Goal: Find specific page/section: Find specific page/section

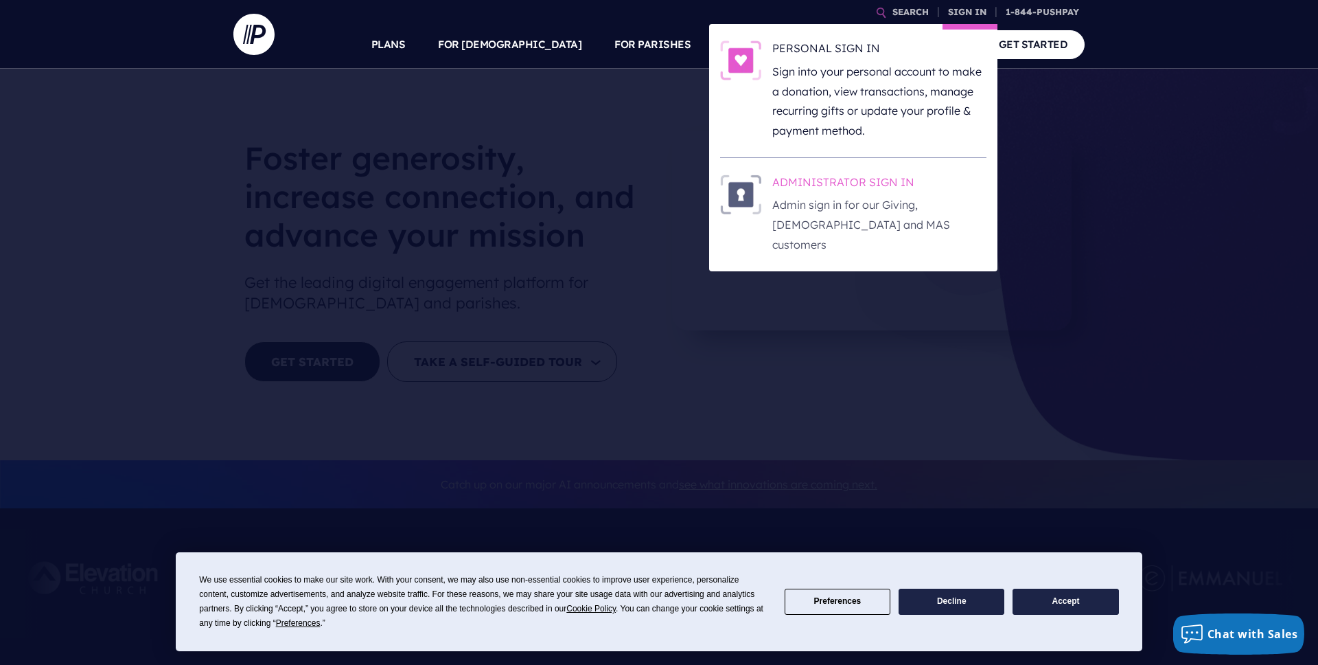
click at [815, 181] on h6 "ADMINISTRATOR SIGN IN" at bounding box center [879, 184] width 214 height 21
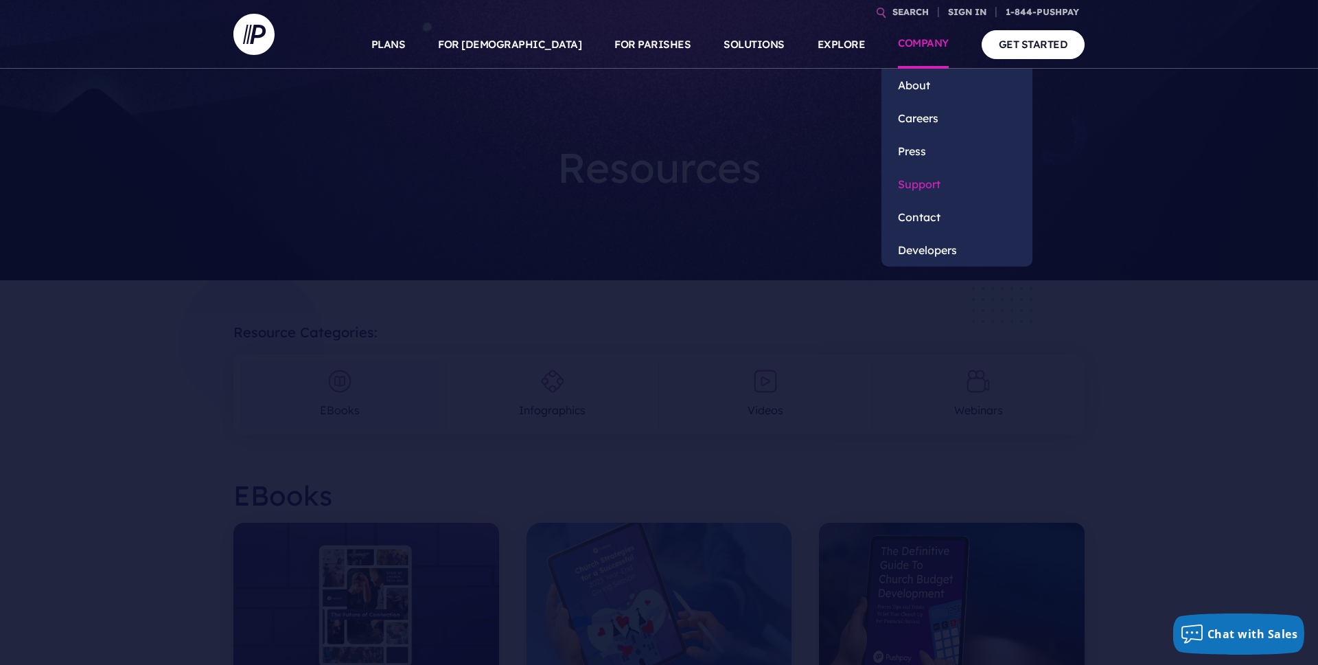
click at [916, 186] on link "Support" at bounding box center [957, 184] width 151 height 33
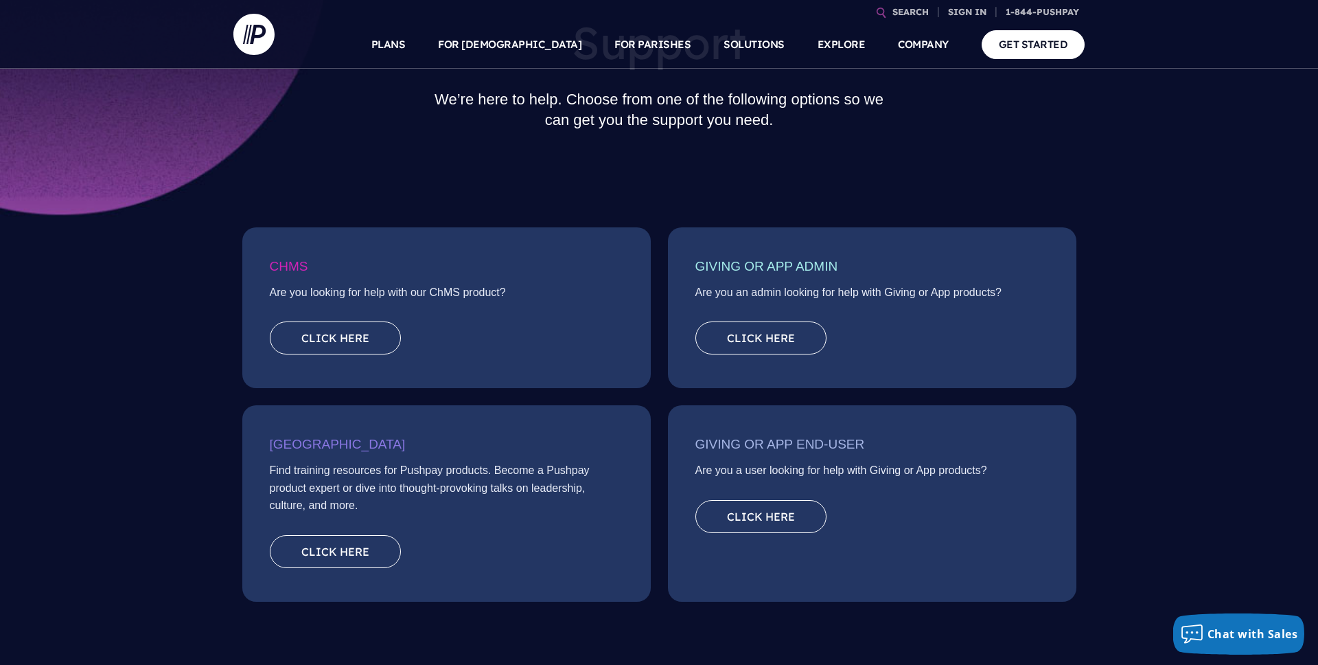
scroll to position [114, 0]
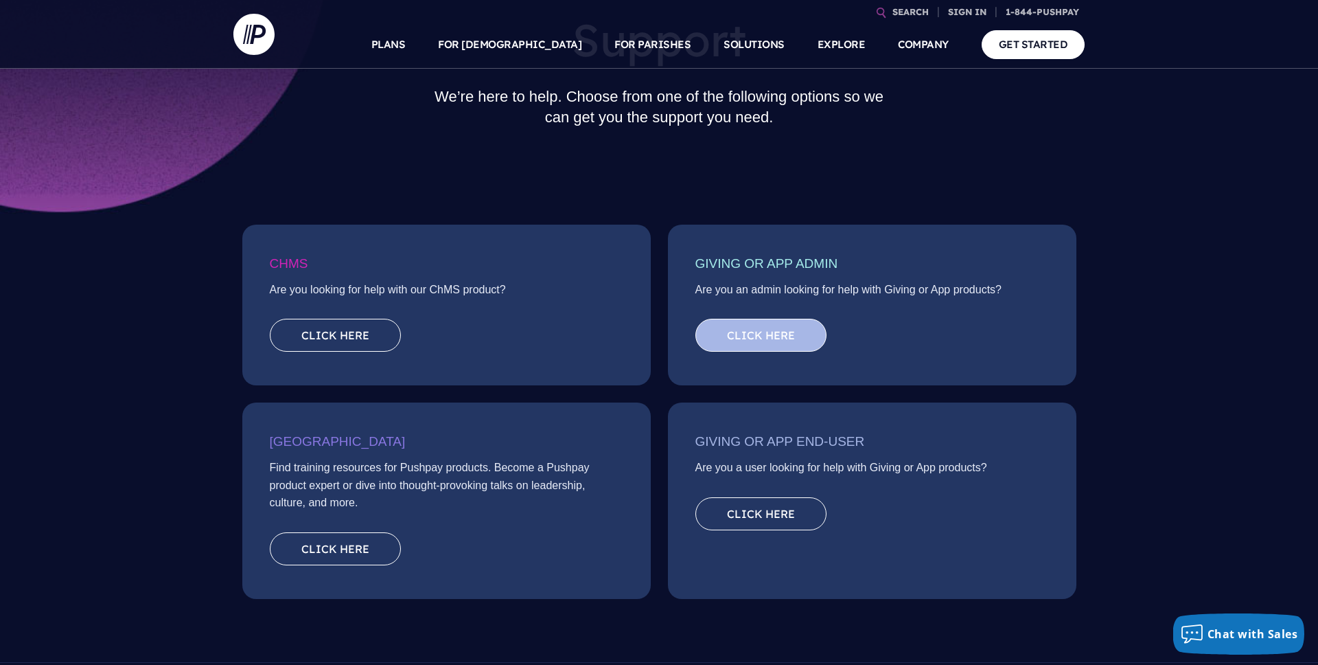
click at [759, 339] on link "Click here" at bounding box center [761, 335] width 131 height 33
